Goal: Task Accomplishment & Management: Complete application form

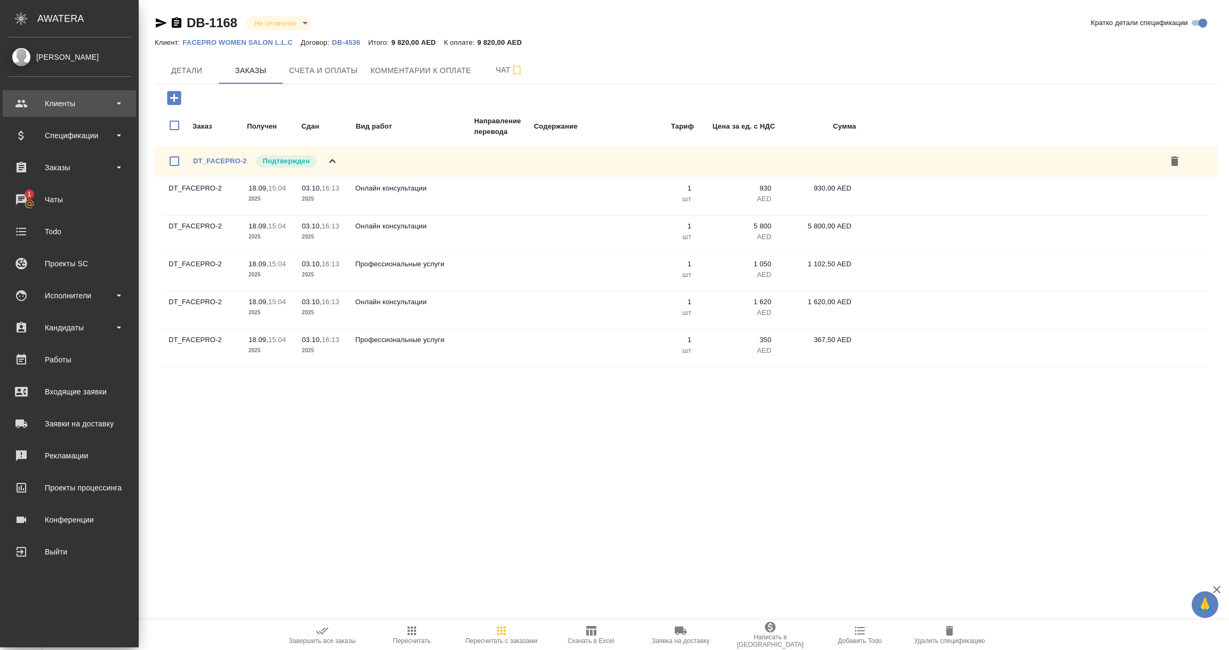
click at [59, 100] on div "Клиенты" at bounding box center [69, 103] width 123 height 16
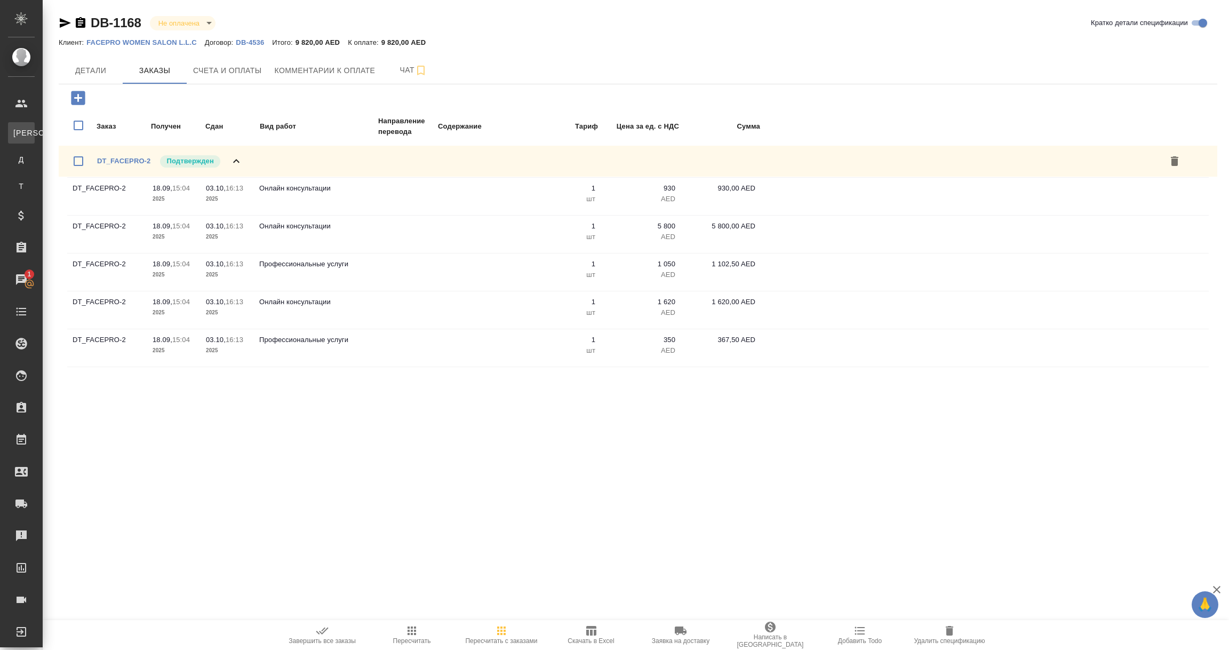
click at [16, 130] on div "Клиенты" at bounding box center [8, 133] width 16 height 11
select select "RU"
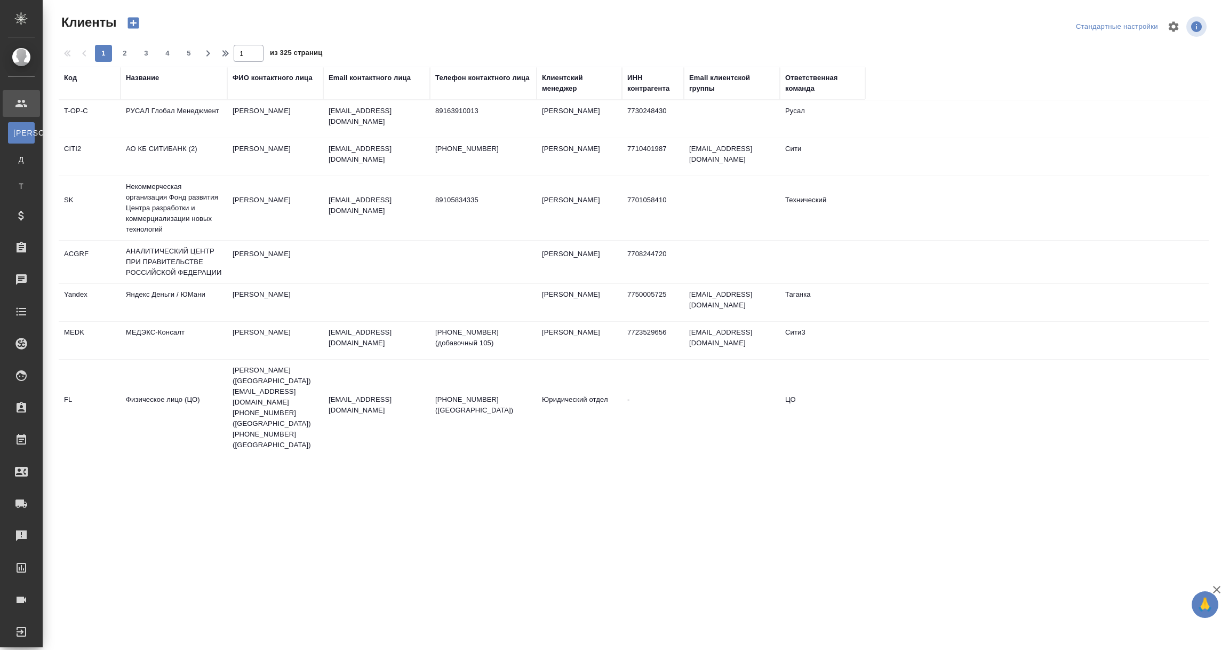
click at [646, 87] on div "ИНН контрагента" at bounding box center [652, 83] width 51 height 21
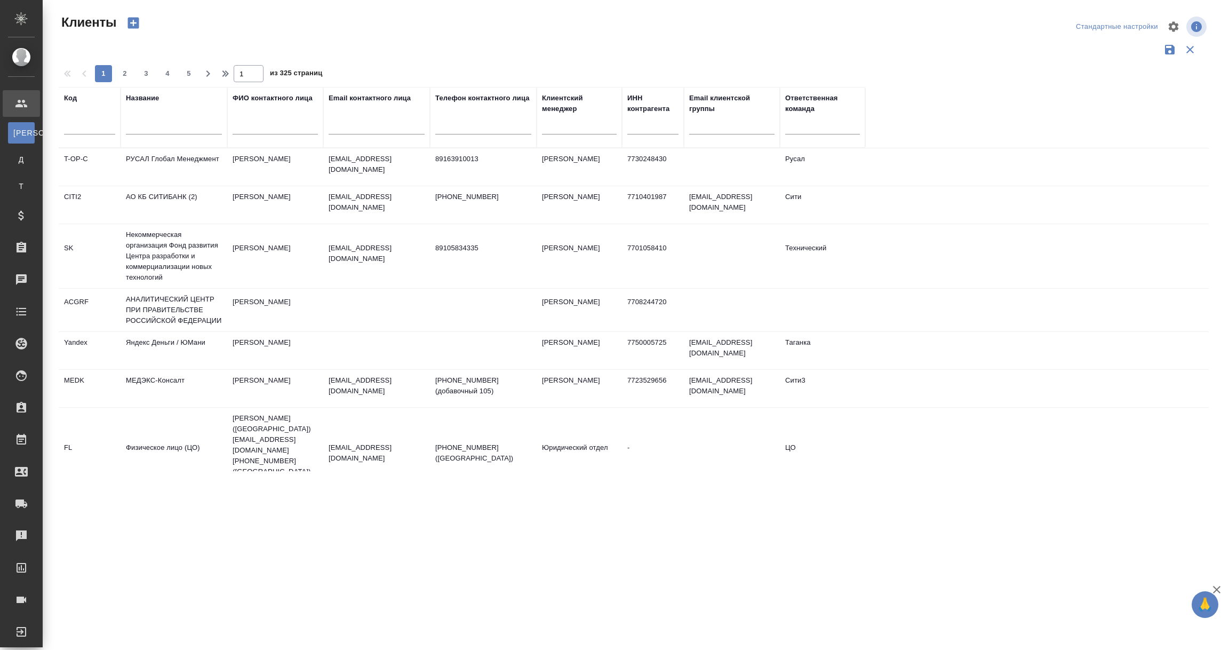
click at [644, 126] on input "text" at bounding box center [652, 127] width 51 height 13
paste input "7720939990"
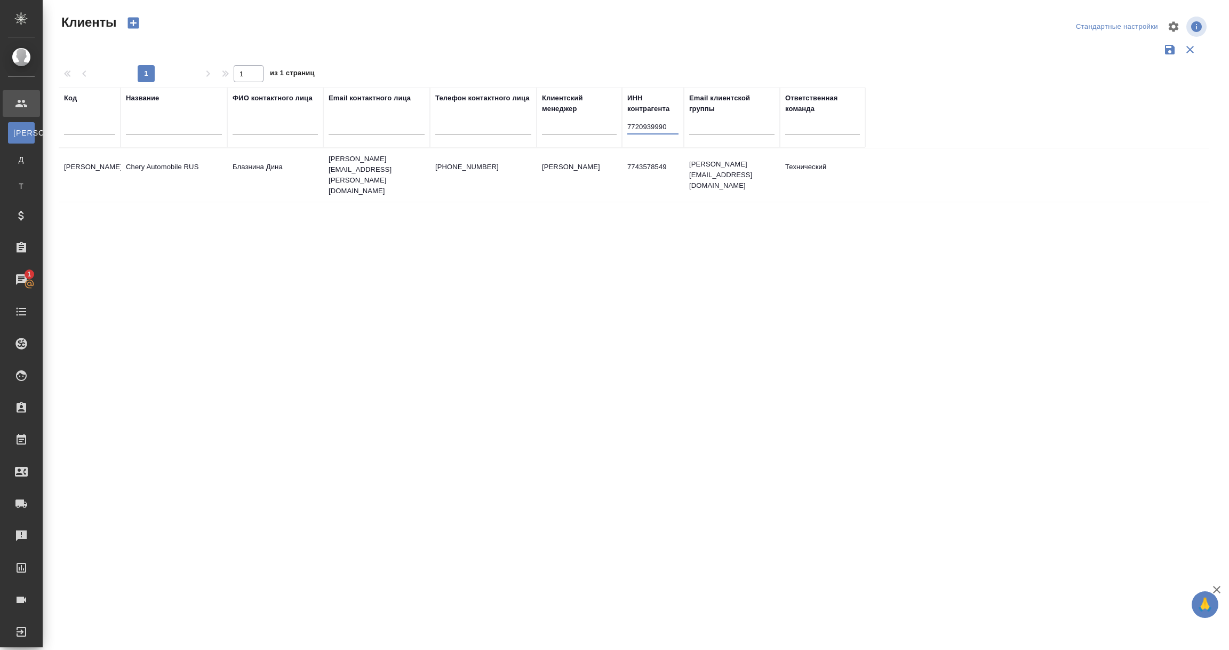
type input "7720939990"
click at [145, 168] on td "Chery Automobile RUS" at bounding box center [174, 174] width 107 height 37
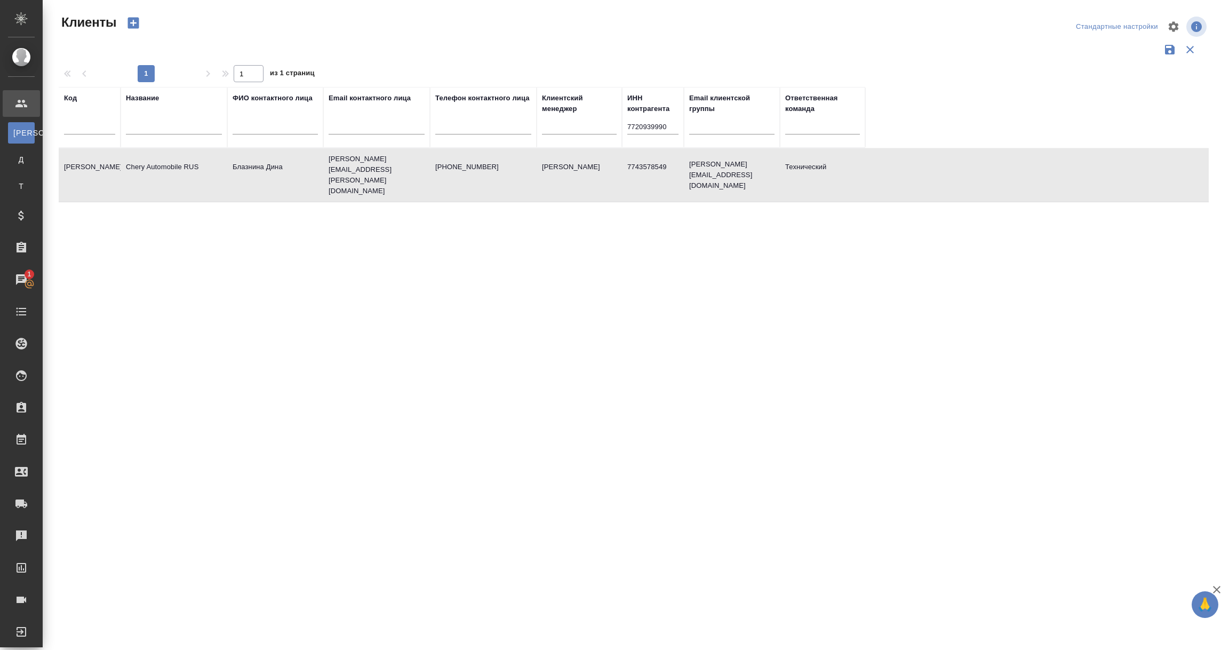
click at [145, 168] on td "Chery Automobile RUS" at bounding box center [174, 174] width 107 height 37
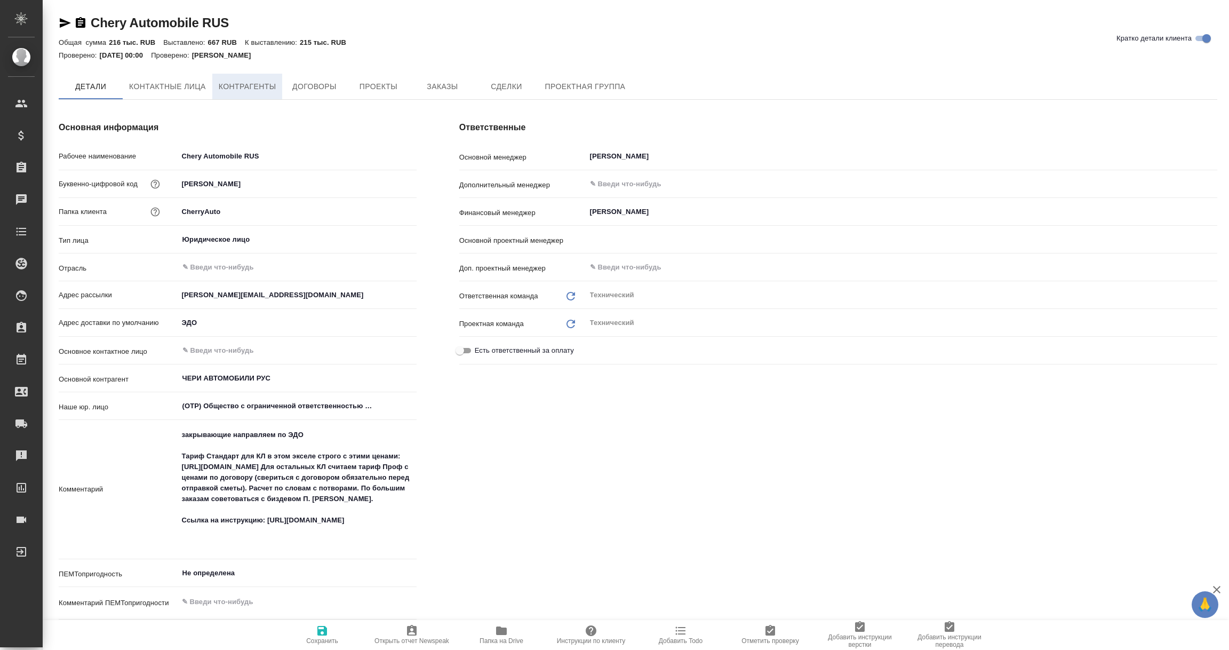
type input "[PERSON_NAME]"
type textarea "x"
click at [251, 82] on span "Контрагенты" at bounding box center [248, 86] width 58 height 13
type textarea "x"
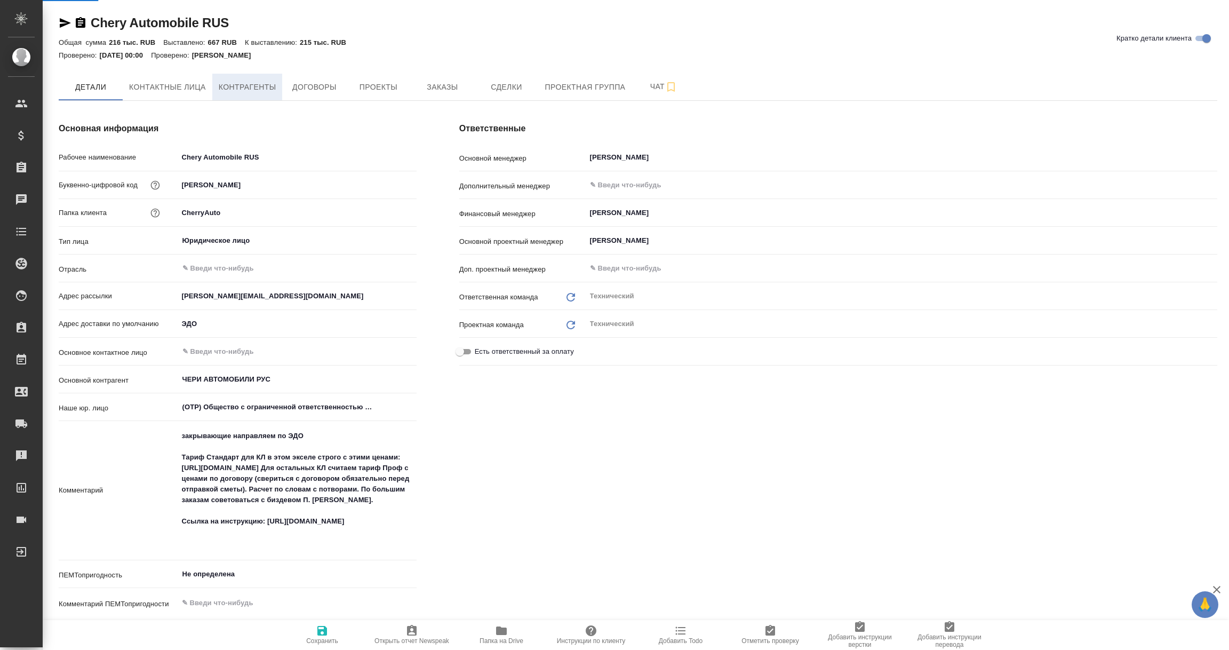
type textarea "x"
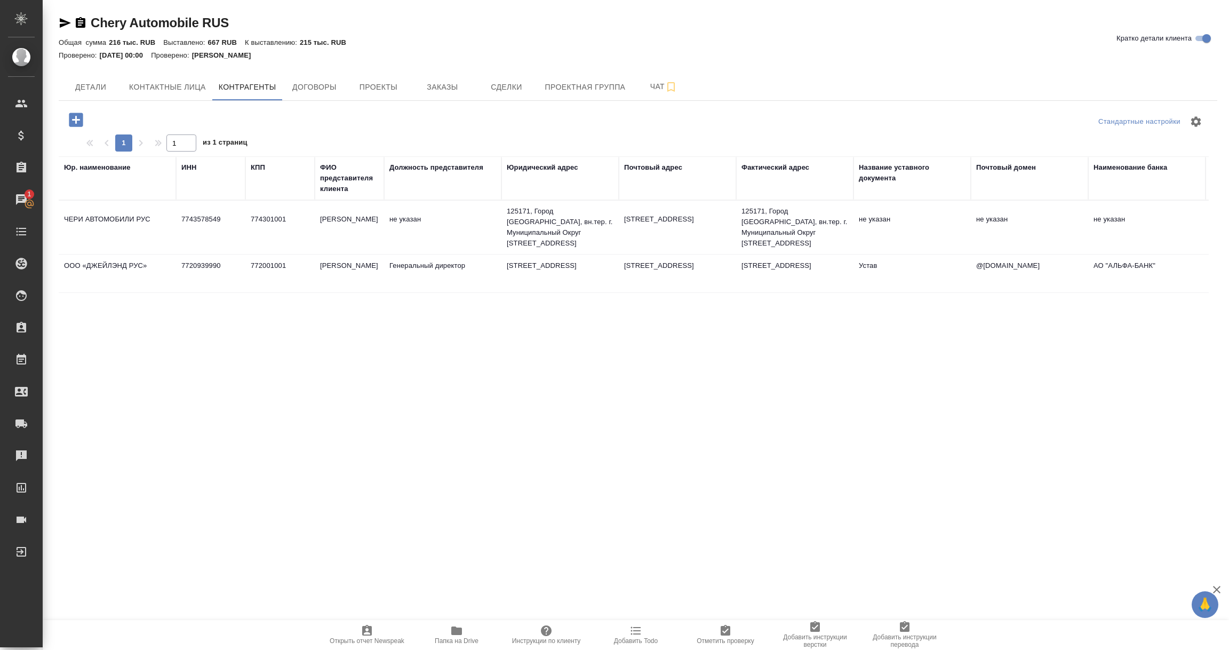
click at [149, 290] on td "ООО «ДЖЕЙЛЭНД РУС»" at bounding box center [117, 273] width 117 height 37
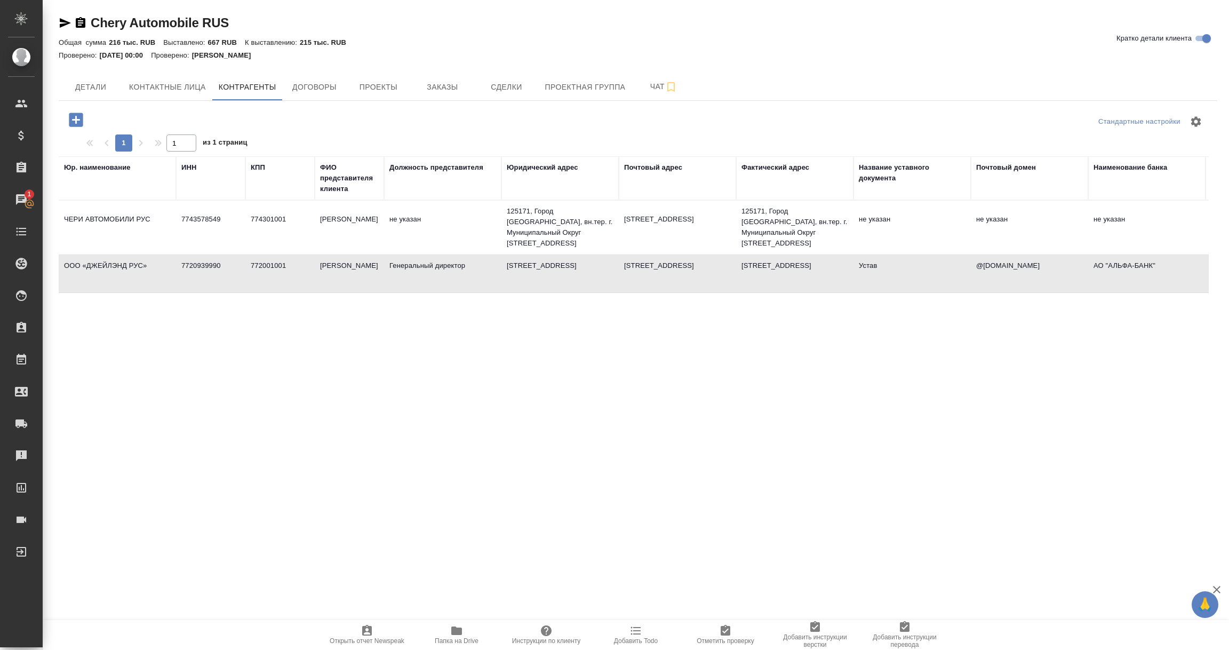
click at [149, 290] on td "ООО «ДЖЕЙЛЭНД РУС»" at bounding box center [117, 273] width 117 height 37
type textarea "ООО «ДЖЕЙЛЭНД РУС»"
type input "7720939990"
type input "772001001"
type input "[PERSON_NAME]"
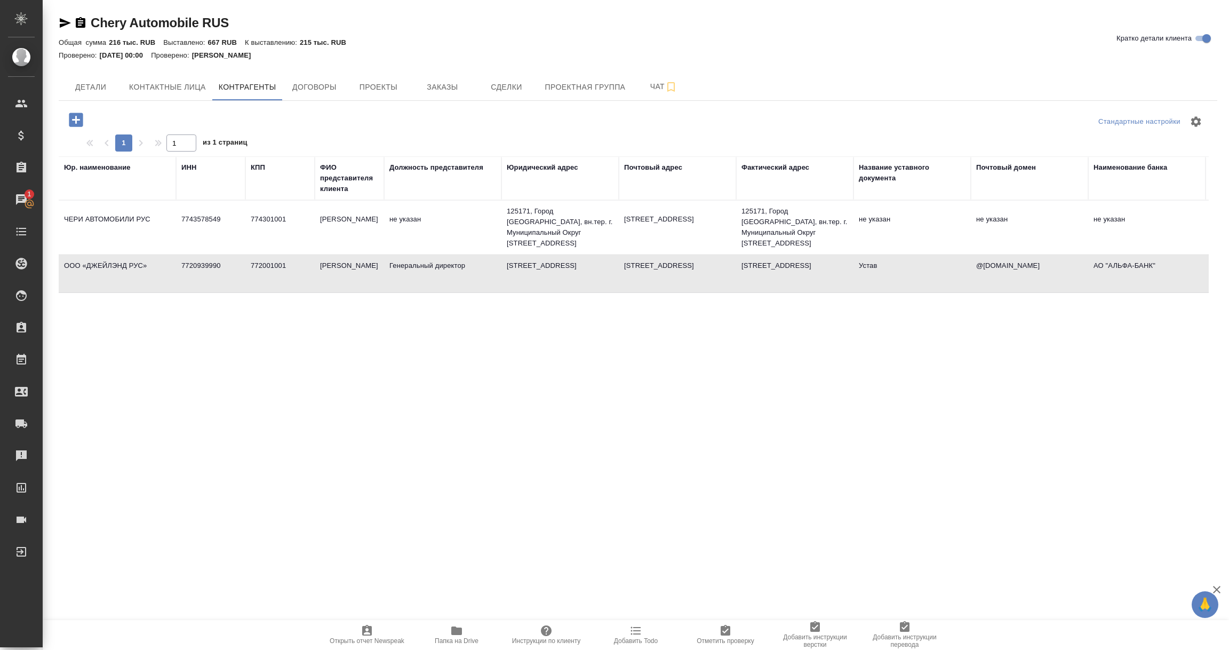
type input "Генеральный директор"
type textarea "[STREET_ADDRESS]"
type input "Устав"
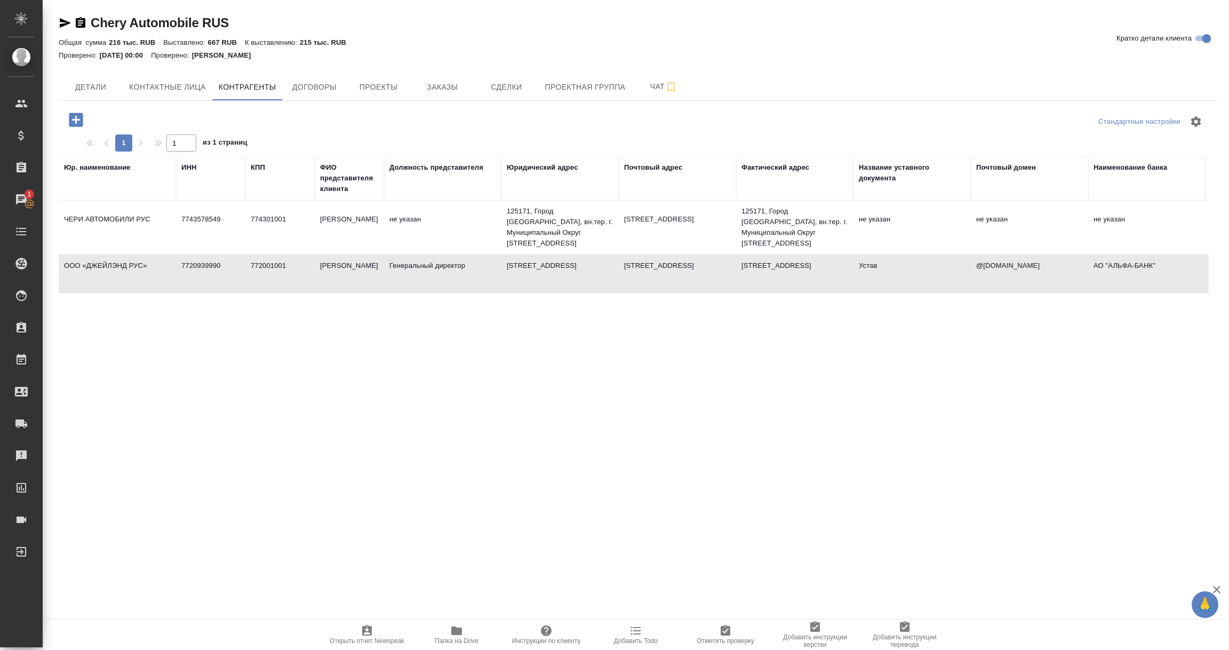
type input "@[DOMAIN_NAME]"
type input "АО "АЛЬФА-БАНК""
type input "40702810501850007582"
type input "044525593"
type input "30101810200000000593"
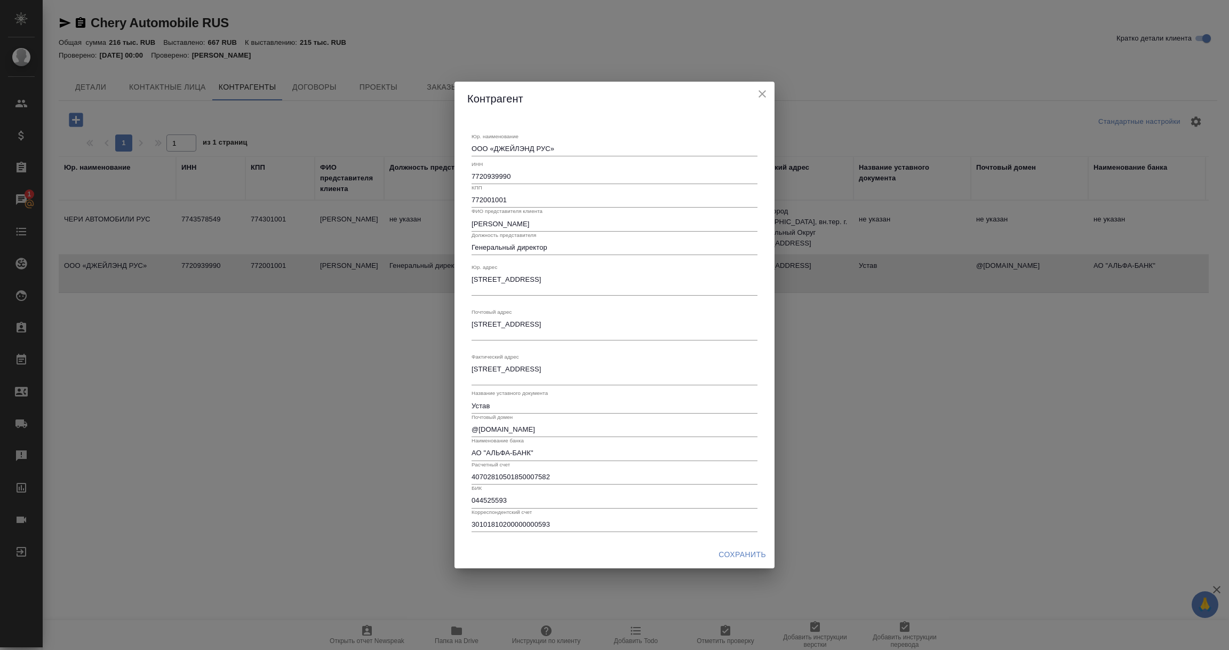
click at [488, 177] on input "7720939990" at bounding box center [615, 176] width 286 height 15
click at [757, 92] on icon "close" at bounding box center [762, 93] width 13 height 13
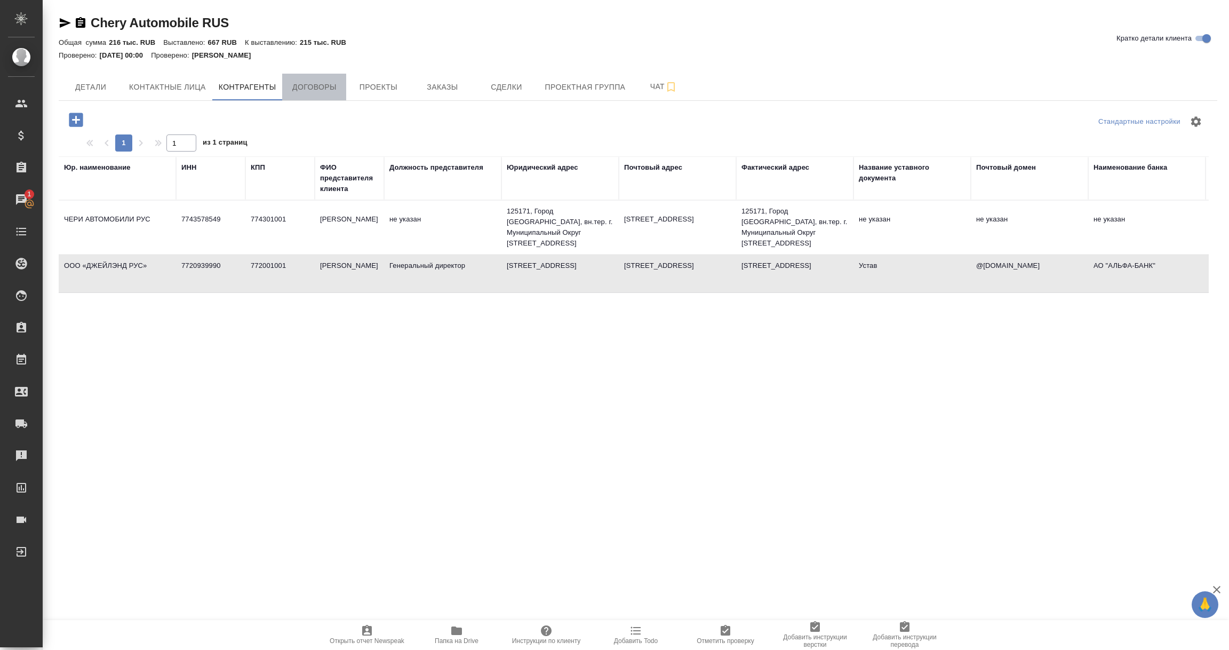
click at [320, 82] on span "Договоры" at bounding box center [314, 87] width 51 height 13
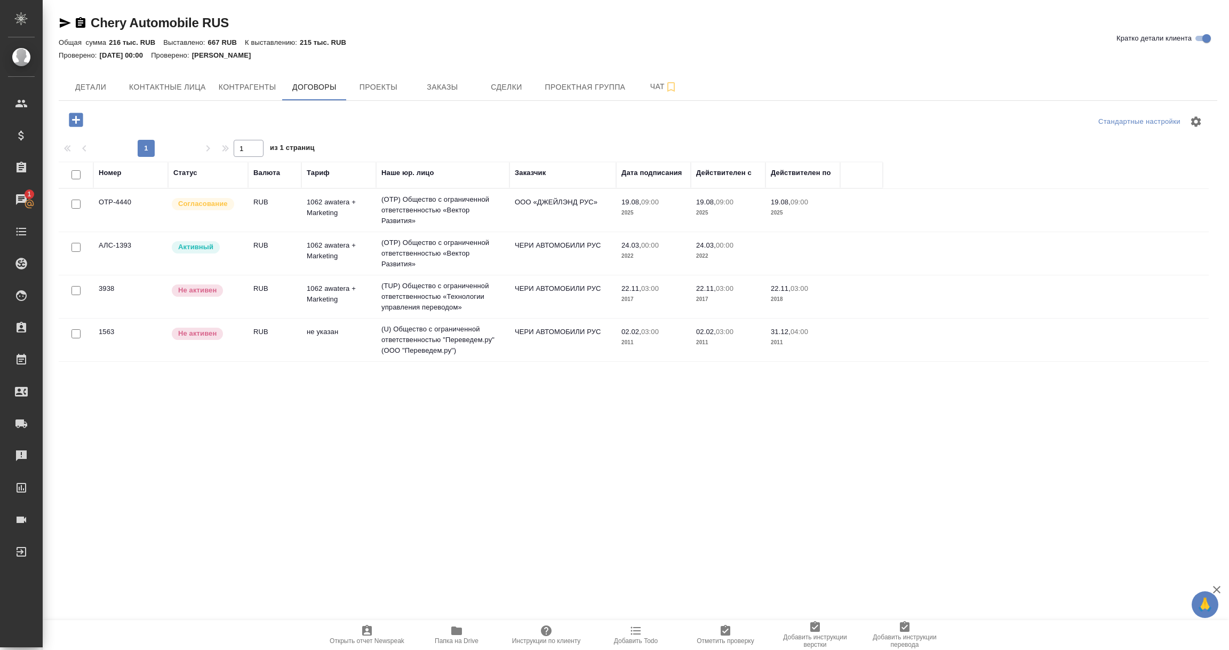
click at [417, 488] on div ".cls-1 fill:#fff; [PERSON_NAME] Спецификации Заказы 1 Чаты Todo Проекты SC Испо…" at bounding box center [614, 325] width 1229 height 650
